Goal: Find specific page/section: Find specific page/section

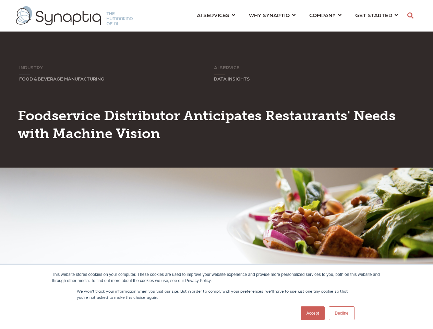
click at [216, 165] on div at bounding box center [217, 158] width 370 height 17
click at [410, 16] on icon "button" at bounding box center [410, 15] width 6 height 6
